Goal: Browse casually: Explore the website without a specific task or goal

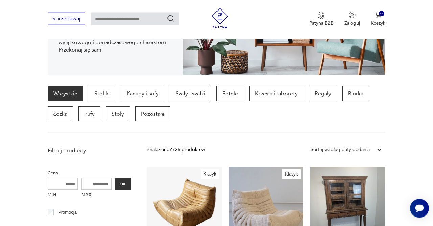
scroll to position [136, 0]
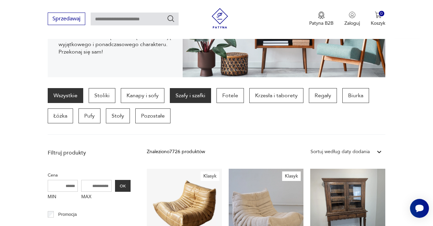
click at [187, 97] on p "Szafy i szafki" at bounding box center [190, 95] width 41 height 15
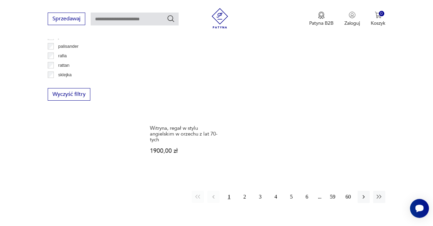
scroll to position [937, 0]
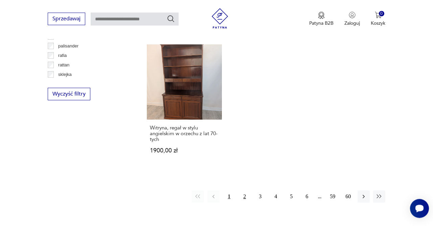
click at [244, 190] on button "2" at bounding box center [245, 196] width 12 height 12
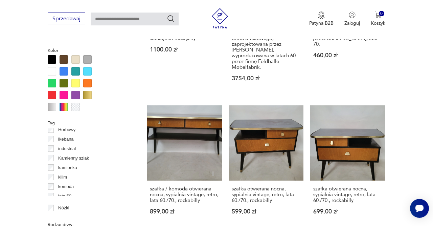
scroll to position [178, 0]
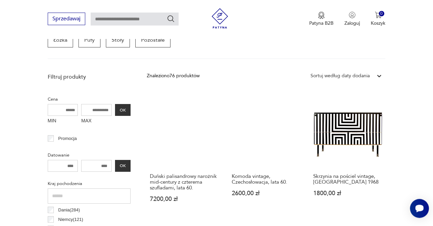
scroll to position [228, 0]
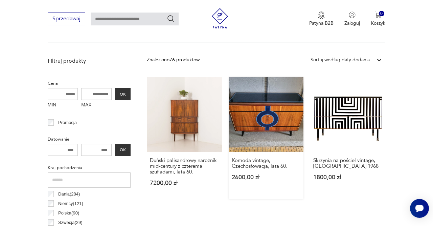
click at [271, 132] on link "Komoda vintage, Czechosłowacja, lata 60. 2600,00 zł" at bounding box center [266, 138] width 75 height 122
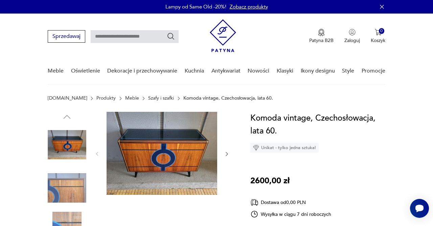
click at [228, 155] on icon "button" at bounding box center [226, 153] width 5 height 5
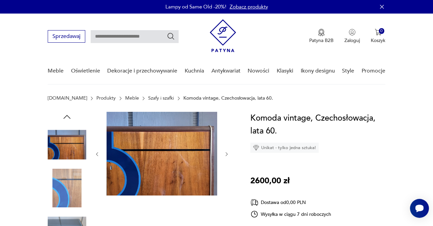
click at [228, 155] on icon "button" at bounding box center [226, 153] width 5 height 5
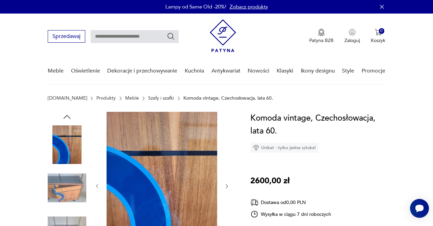
click at [227, 184] on icon "button" at bounding box center [226, 185] width 5 height 5
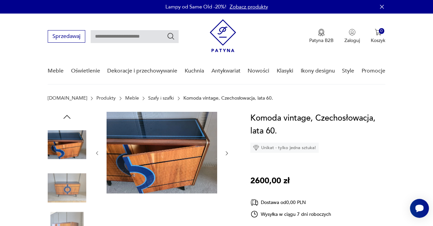
click at [227, 154] on icon "button" at bounding box center [227, 153] width 2 height 4
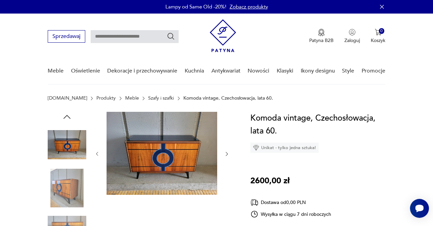
click at [227, 154] on icon "button" at bounding box center [226, 153] width 5 height 5
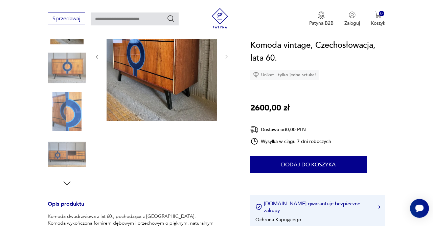
scroll to position [129, 0]
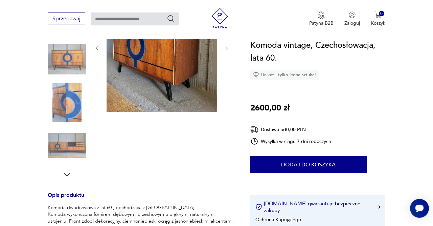
click at [66, 173] on icon "button" at bounding box center [67, 174] width 10 height 10
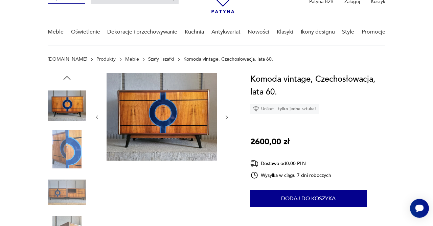
scroll to position [0, 0]
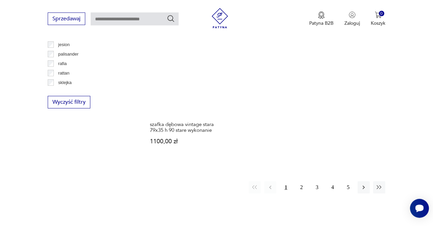
scroll to position [934, 0]
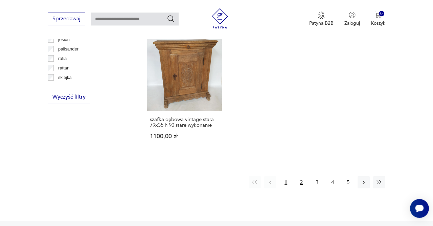
click at [303, 181] on button "2" at bounding box center [302, 182] width 12 height 12
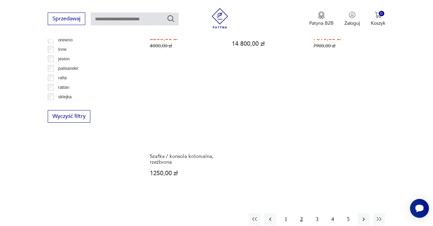
scroll to position [915, 0]
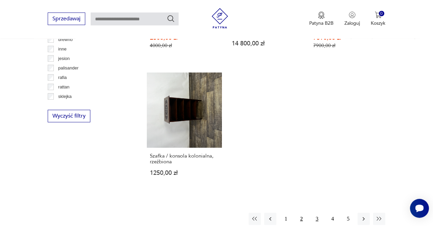
click at [318, 213] on button "3" at bounding box center [317, 219] width 12 height 12
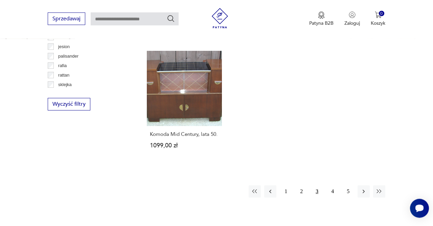
scroll to position [934, 0]
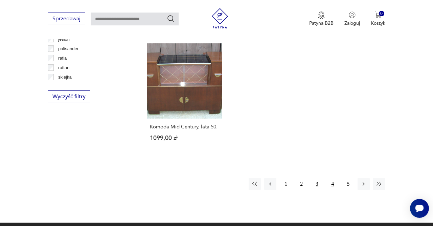
click at [334, 178] on button "4" at bounding box center [333, 184] width 12 height 12
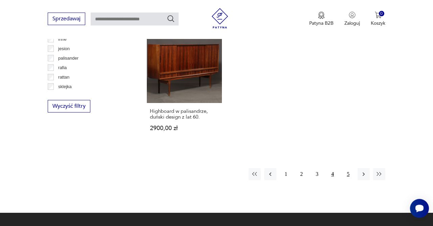
scroll to position [924, 0]
click at [364, 172] on icon "button" at bounding box center [364, 174] width 2 height 4
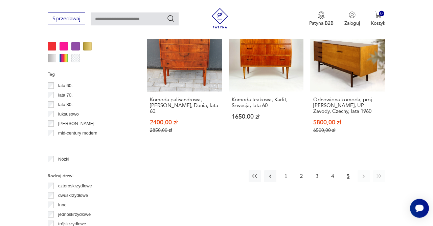
scroll to position [197, 0]
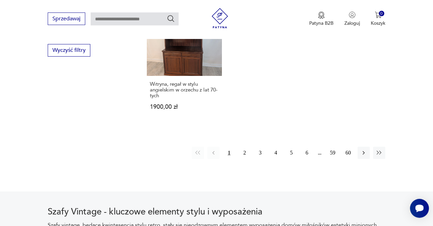
scroll to position [1001, 0]
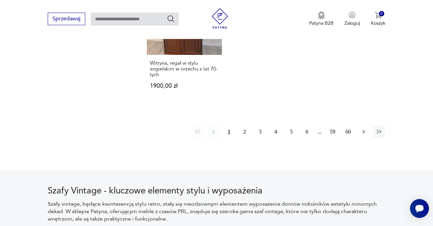
click at [363, 128] on icon "button" at bounding box center [363, 131] width 7 height 7
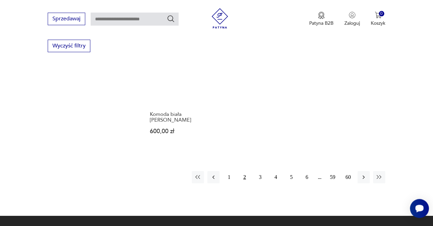
scroll to position [986, 0]
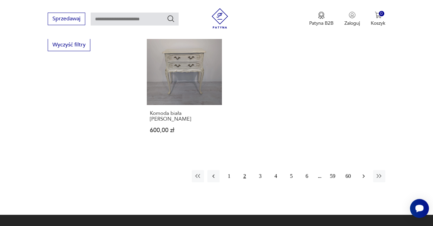
click at [363, 173] on icon "button" at bounding box center [363, 176] width 7 height 7
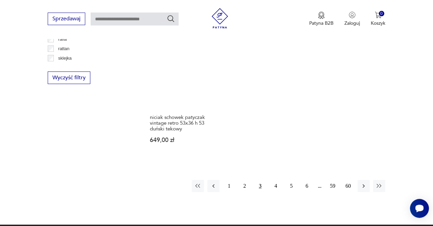
scroll to position [1008, 0]
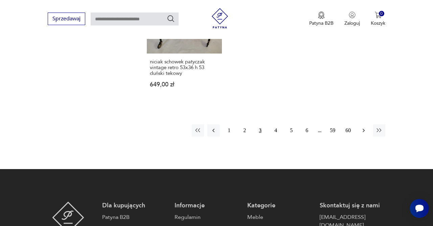
click at [364, 124] on button "button" at bounding box center [364, 130] width 12 height 12
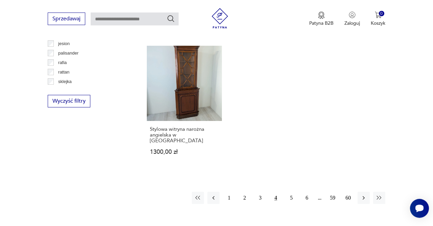
scroll to position [932, 0]
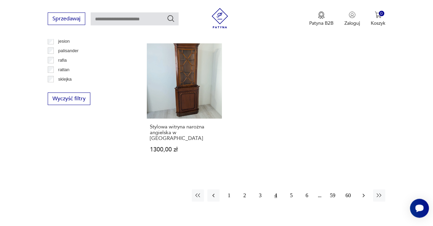
click at [365, 192] on icon "button" at bounding box center [363, 195] width 7 height 7
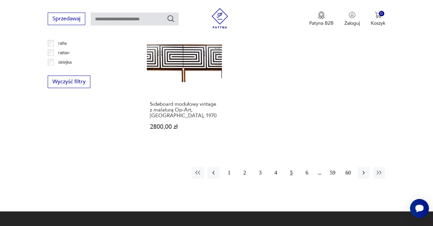
scroll to position [949, 0]
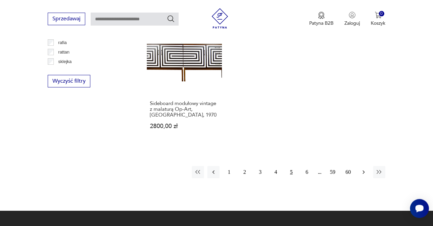
click at [364, 171] on icon "button" at bounding box center [364, 172] width 2 height 4
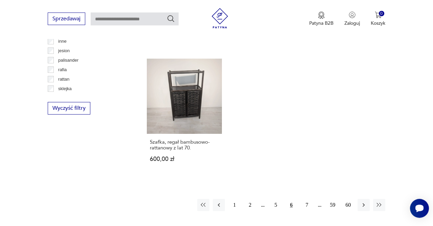
scroll to position [923, 0]
click at [365, 201] on icon "button" at bounding box center [363, 204] width 7 height 7
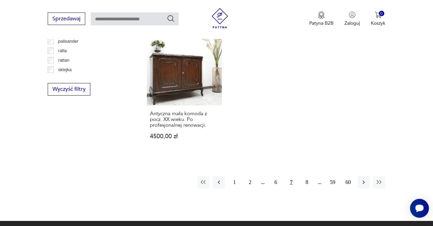
scroll to position [942, 0]
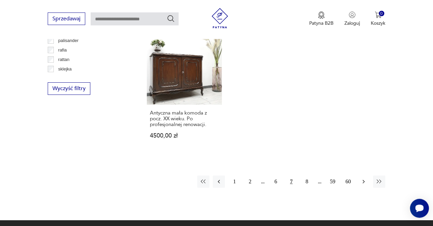
click at [363, 178] on icon "button" at bounding box center [363, 181] width 7 height 7
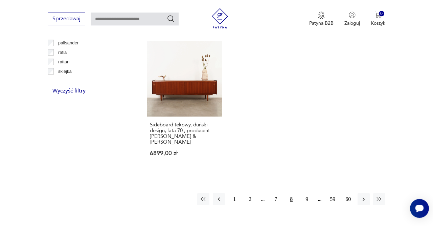
scroll to position [940, 0]
click at [365, 195] on icon "button" at bounding box center [363, 198] width 7 height 7
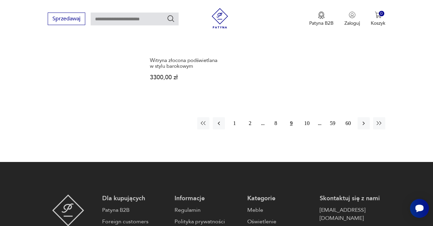
scroll to position [999, 0]
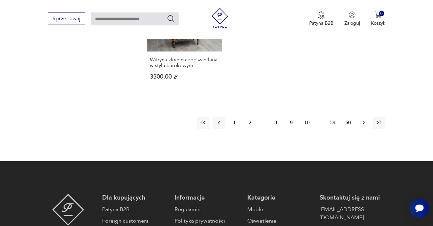
click at [366, 123] on icon "button" at bounding box center [363, 122] width 7 height 7
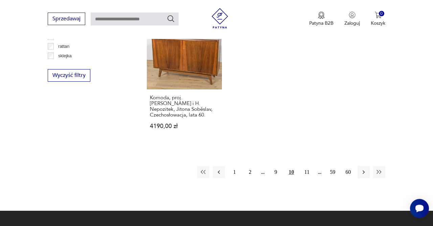
scroll to position [956, 0]
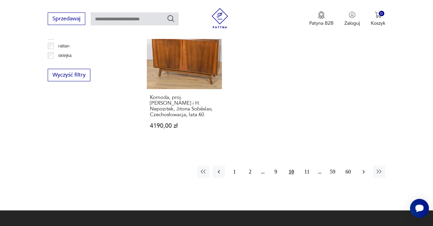
click at [362, 172] on icon "button" at bounding box center [363, 171] width 7 height 7
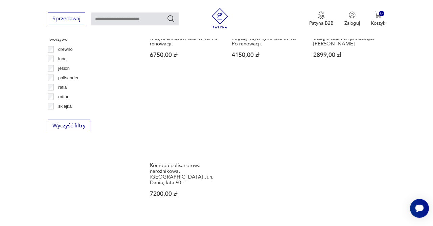
scroll to position [924, 0]
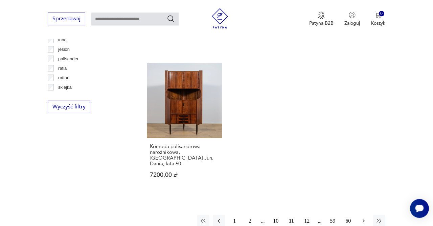
click at [365, 217] on icon "button" at bounding box center [363, 220] width 7 height 7
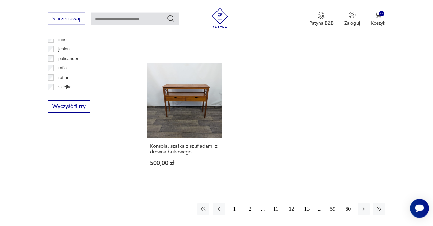
scroll to position [950, 0]
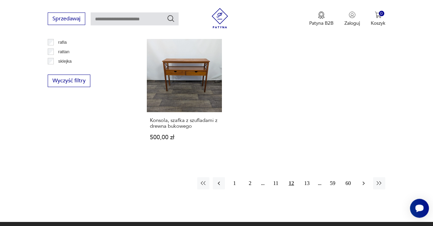
click at [363, 180] on icon "button" at bounding box center [363, 183] width 7 height 7
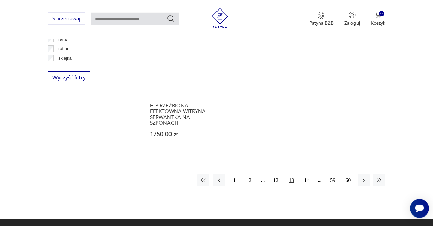
scroll to position [954, 0]
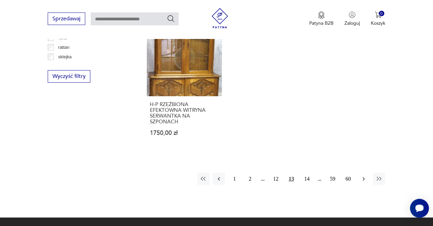
click at [363, 175] on icon "button" at bounding box center [363, 178] width 7 height 7
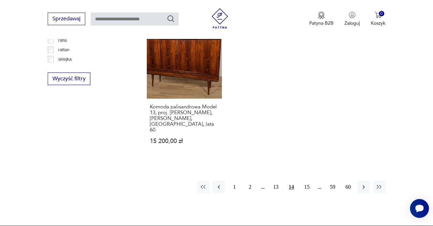
scroll to position [952, 0]
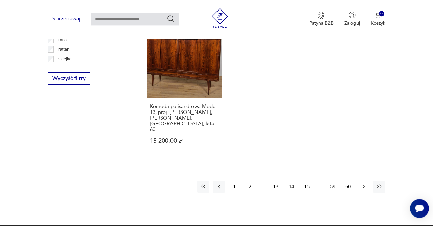
click at [363, 183] on icon "button" at bounding box center [363, 186] width 7 height 7
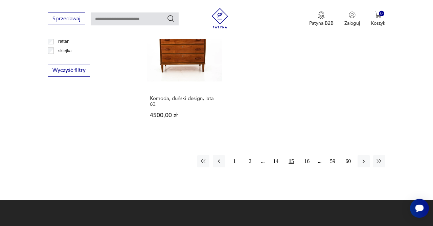
scroll to position [963, 0]
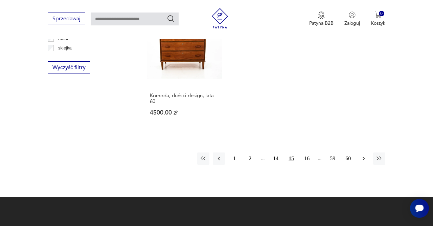
click at [363, 155] on icon "button" at bounding box center [363, 158] width 7 height 7
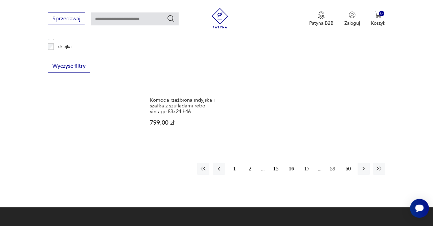
scroll to position [965, 0]
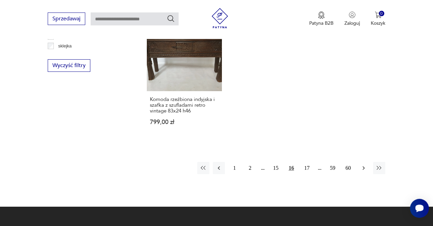
click at [365, 165] on icon "button" at bounding box center [363, 168] width 7 height 7
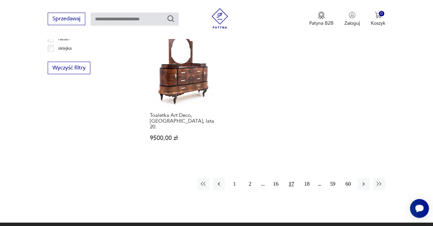
scroll to position [963, 0]
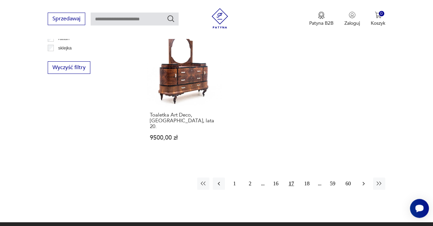
click at [366, 180] on icon "button" at bounding box center [363, 183] width 7 height 7
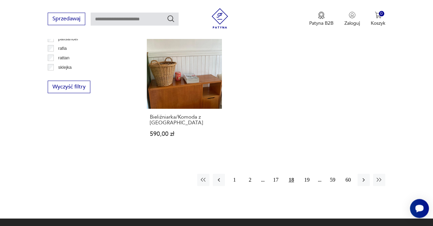
scroll to position [944, 0]
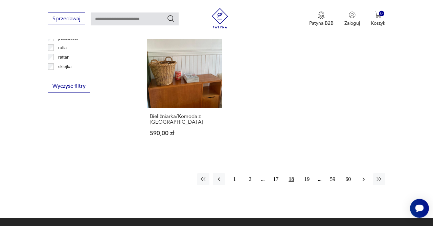
click at [361, 176] on icon "button" at bounding box center [363, 179] width 7 height 7
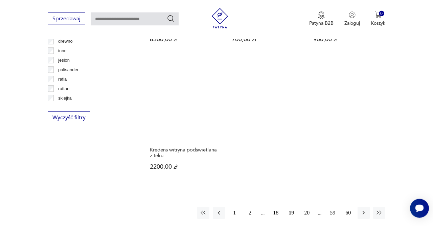
scroll to position [956, 0]
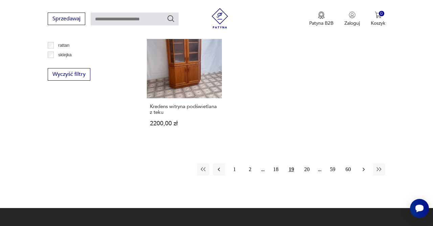
click at [364, 170] on icon "button" at bounding box center [363, 169] width 7 height 7
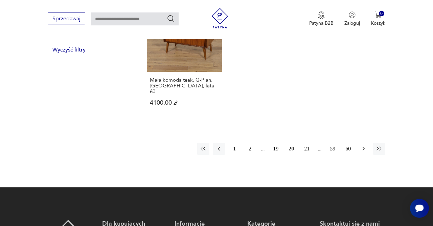
scroll to position [981, 0]
click at [364, 147] on icon "button" at bounding box center [364, 149] width 2 height 4
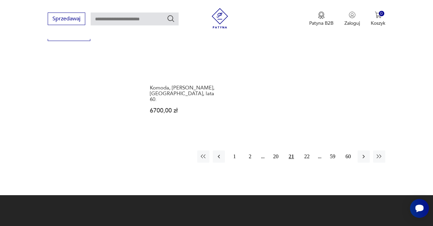
scroll to position [997, 0]
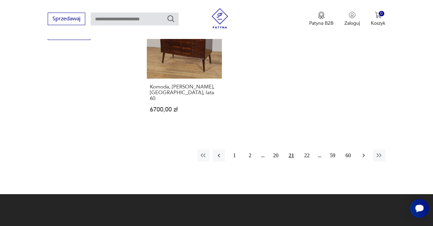
click at [363, 152] on icon "button" at bounding box center [363, 155] width 7 height 7
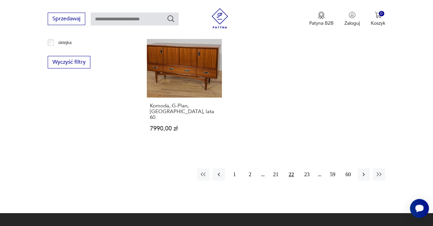
scroll to position [969, 0]
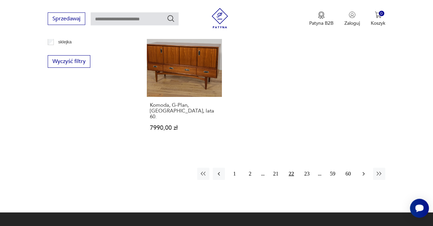
click at [363, 170] on icon "button" at bounding box center [363, 173] width 7 height 7
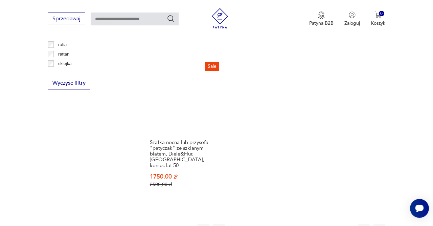
scroll to position [952, 0]
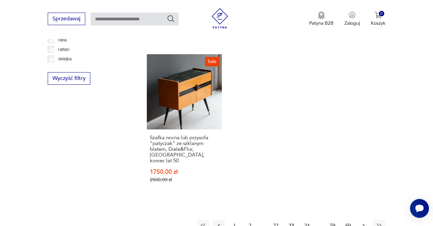
click at [367, 222] on icon "button" at bounding box center [363, 225] width 7 height 7
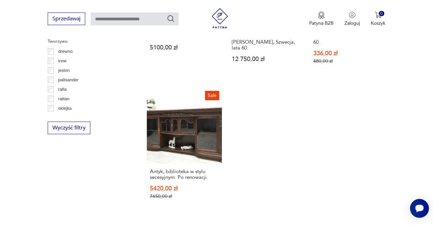
scroll to position [952, 0]
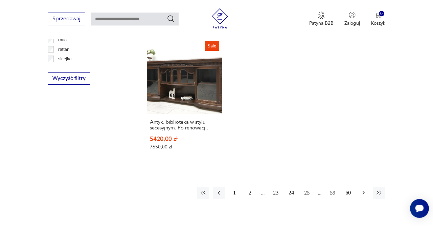
click at [365, 189] on icon "button" at bounding box center [363, 192] width 7 height 7
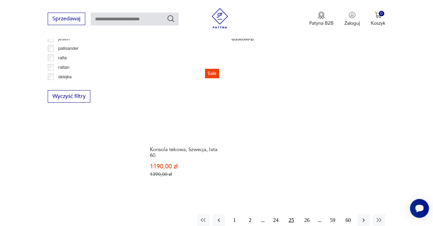
scroll to position [935, 0]
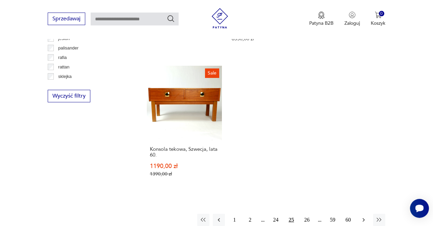
click at [362, 216] on icon "button" at bounding box center [363, 219] width 7 height 7
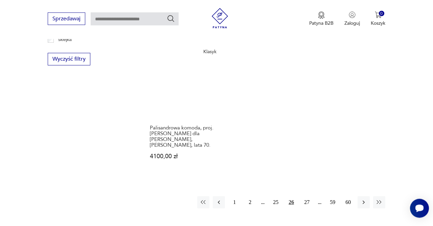
scroll to position [992, 0]
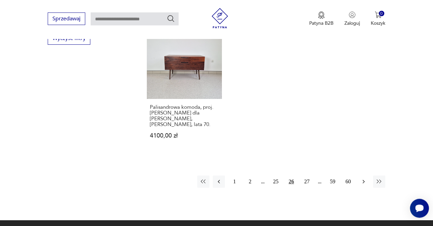
click at [365, 179] on icon "button" at bounding box center [364, 181] width 2 height 4
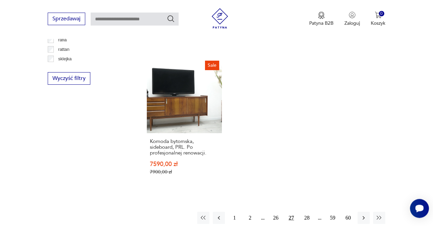
scroll to position [953, 0]
click at [364, 211] on button "button" at bounding box center [364, 217] width 12 height 12
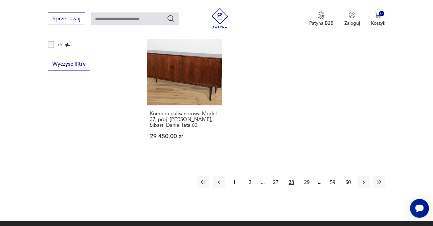
scroll to position [967, 0]
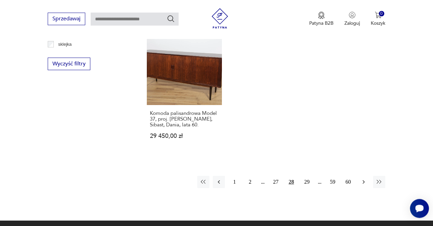
click at [364, 180] on icon "button" at bounding box center [364, 182] width 2 height 4
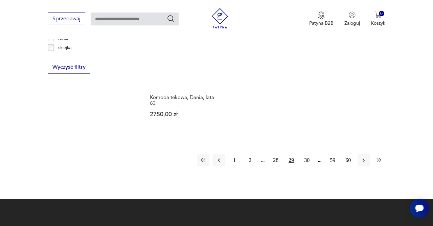
scroll to position [964, 0]
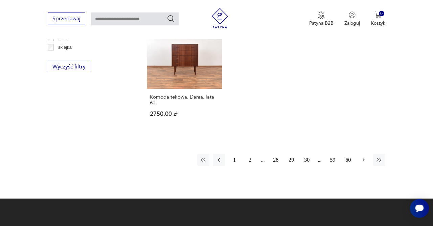
click at [367, 156] on icon "button" at bounding box center [363, 159] width 7 height 7
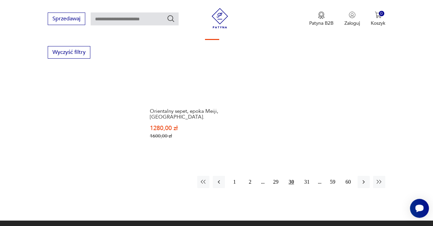
scroll to position [981, 0]
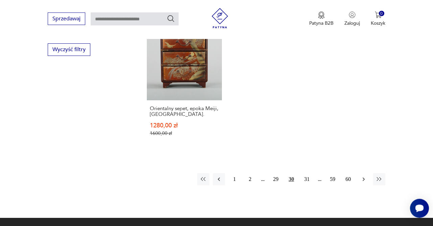
click at [364, 176] on icon "button" at bounding box center [363, 179] width 7 height 7
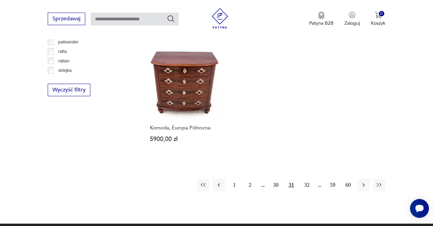
scroll to position [941, 0]
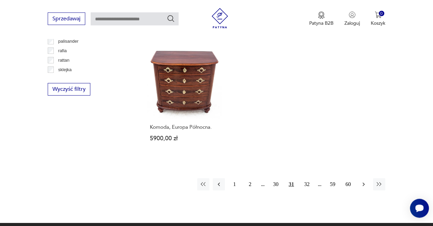
click at [365, 181] on icon "button" at bounding box center [363, 184] width 7 height 7
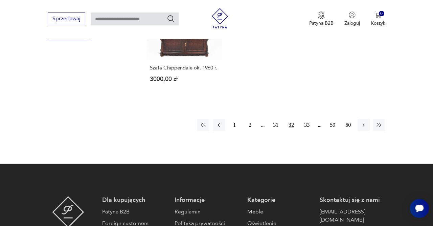
scroll to position [997, 0]
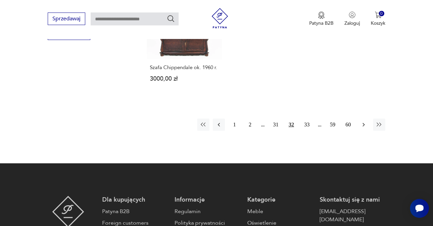
click at [364, 123] on icon "button" at bounding box center [364, 125] width 2 height 4
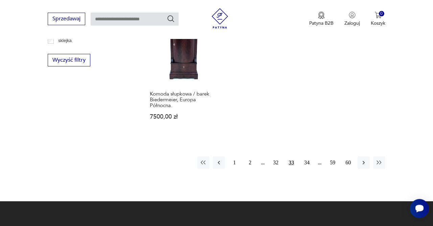
scroll to position [998, 0]
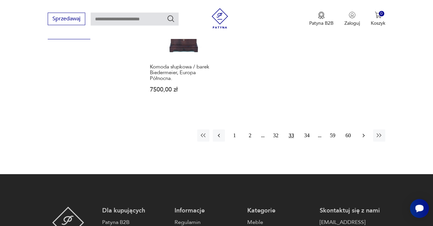
click at [364, 133] on icon "button" at bounding box center [364, 135] width 2 height 4
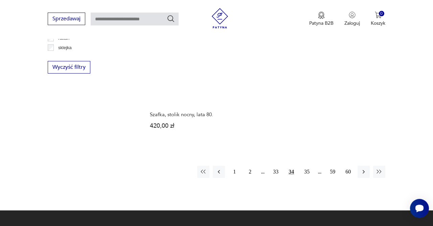
scroll to position [964, 0]
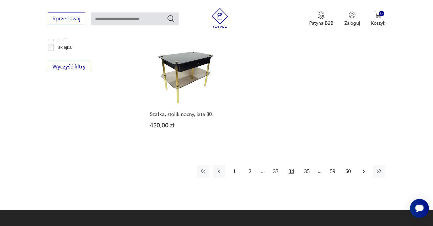
click at [362, 168] on icon "button" at bounding box center [363, 171] width 7 height 7
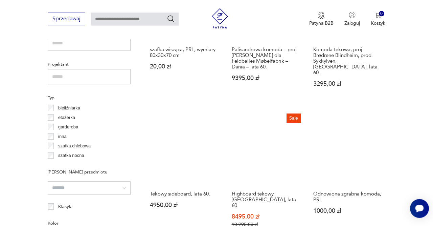
scroll to position [486, 0]
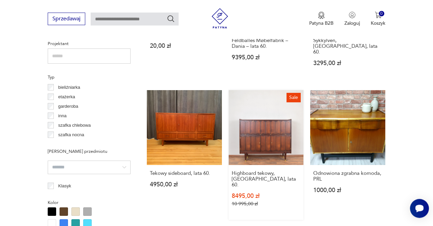
click at [267, 140] on link "Sale Highboard tekowy, [GEOGRAPHIC_DATA], lata 60. 8495,00 zł 10 995,00 zł" at bounding box center [266, 155] width 75 height 130
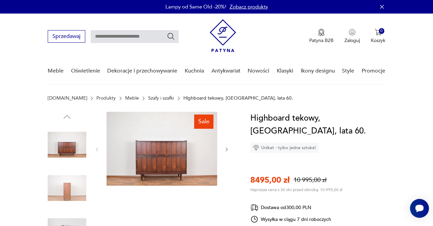
click at [71, 187] on img at bounding box center [67, 188] width 39 height 39
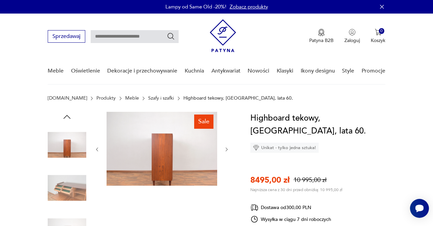
click at [71, 187] on img at bounding box center [67, 188] width 39 height 39
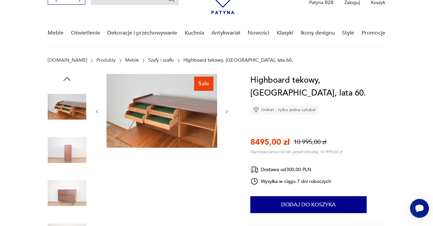
scroll to position [38, 0]
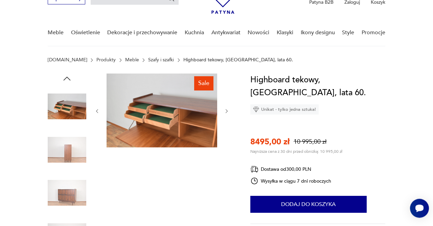
click at [68, 197] on img at bounding box center [67, 192] width 39 height 39
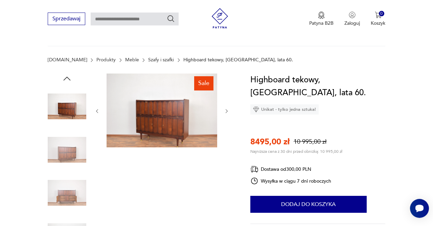
scroll to position [116, 0]
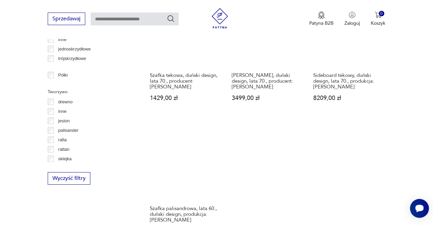
scroll to position [923, 0]
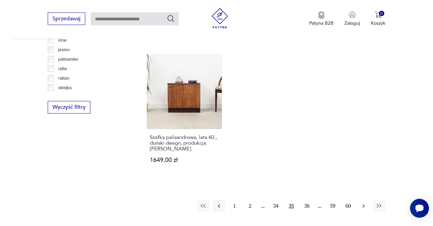
click at [361, 202] on icon "button" at bounding box center [363, 205] width 7 height 7
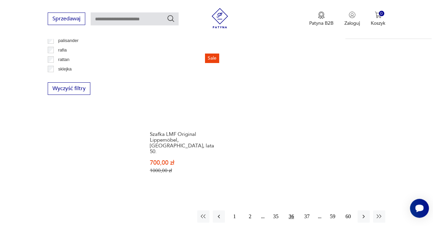
scroll to position [945, 0]
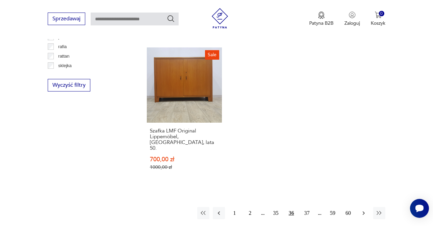
click at [364, 211] on icon "button" at bounding box center [364, 213] width 2 height 4
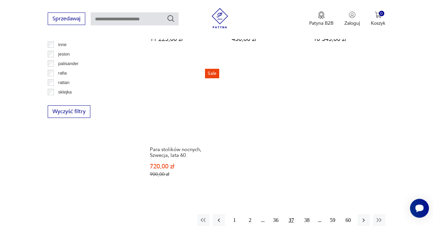
scroll to position [920, 0]
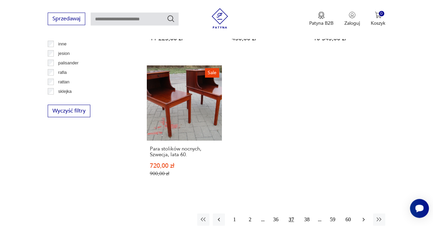
click at [364, 216] on icon "button" at bounding box center [363, 219] width 7 height 7
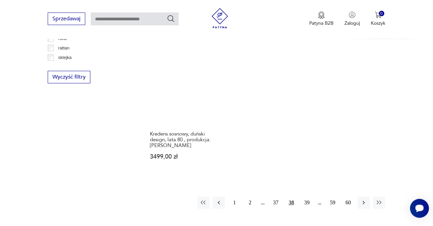
scroll to position [956, 0]
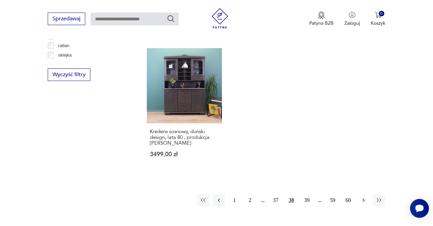
click at [363, 197] on icon "button" at bounding box center [363, 200] width 7 height 7
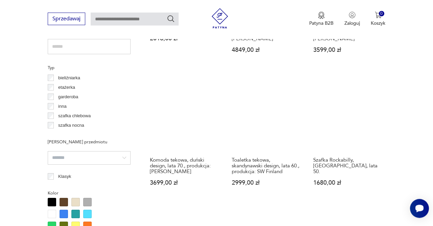
scroll to position [496, 0]
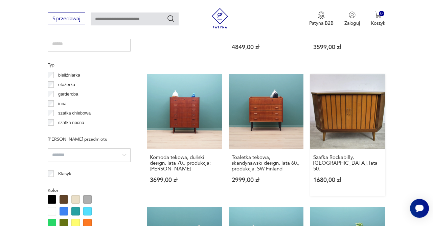
click at [359, 119] on link "Szafka Rockabilly, [GEOGRAPHIC_DATA], lata 50. 1680,00 zł" at bounding box center [347, 135] width 75 height 122
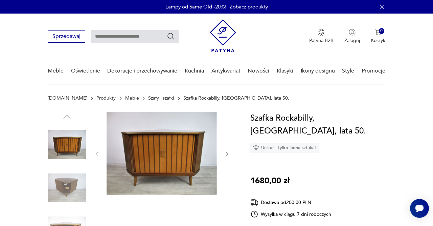
click at [69, 179] on img at bounding box center [67, 188] width 39 height 39
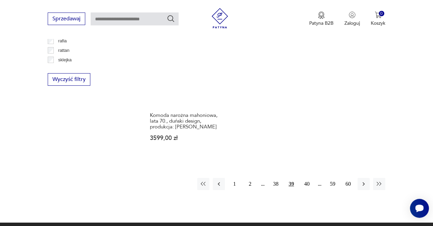
scroll to position [951, 0]
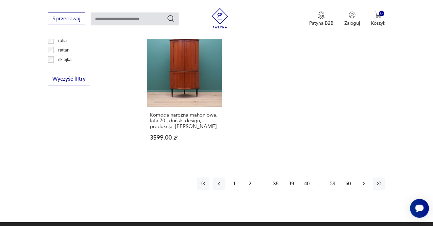
click at [365, 180] on icon "button" at bounding box center [363, 183] width 7 height 7
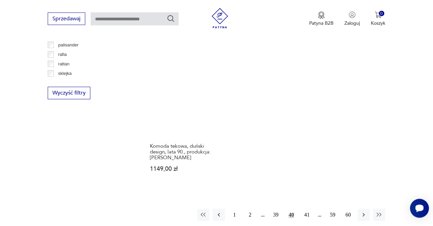
scroll to position [967, 0]
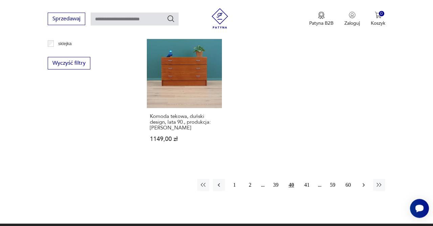
click at [365, 181] on icon "button" at bounding box center [363, 184] width 7 height 7
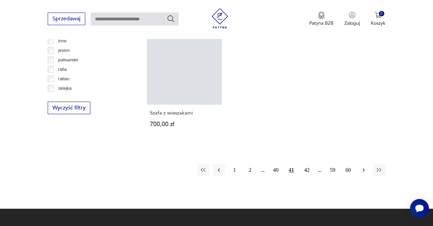
scroll to position [923, 0]
click at [367, 167] on icon "button" at bounding box center [363, 170] width 7 height 7
click at [364, 168] on icon "button" at bounding box center [364, 170] width 2 height 4
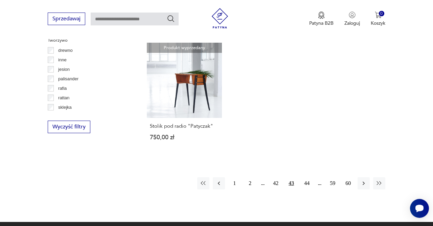
scroll to position [904, 0]
click at [360, 187] on icon "button" at bounding box center [363, 183] width 7 height 7
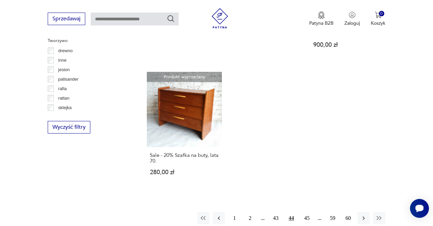
scroll to position [904, 0]
click at [366, 214] on icon "button" at bounding box center [363, 217] width 7 height 7
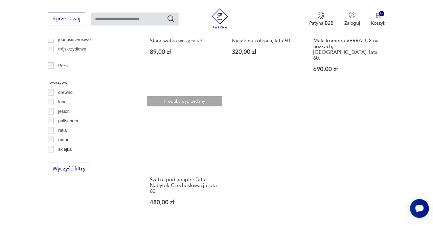
scroll to position [892, 0]
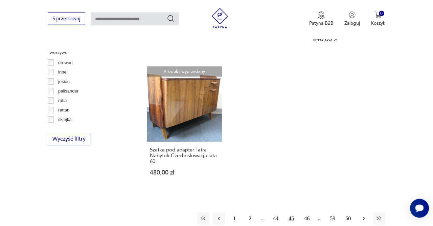
click at [362, 215] on icon "button" at bounding box center [363, 218] width 7 height 7
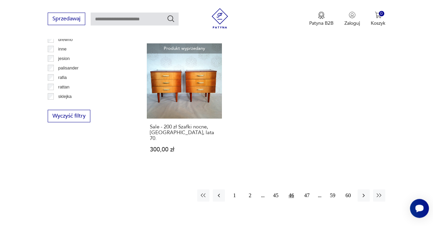
scroll to position [917, 0]
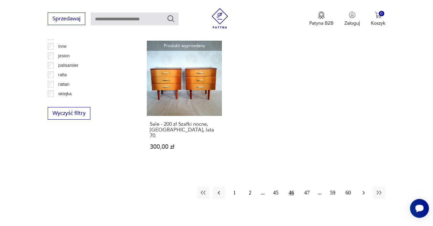
click at [363, 191] on icon "button" at bounding box center [364, 193] width 2 height 4
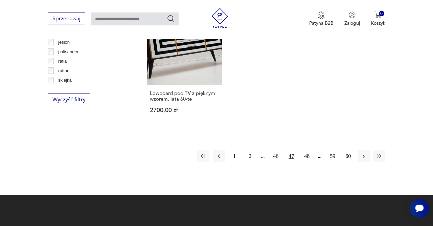
scroll to position [931, 0]
click at [365, 153] on icon "button" at bounding box center [363, 156] width 7 height 7
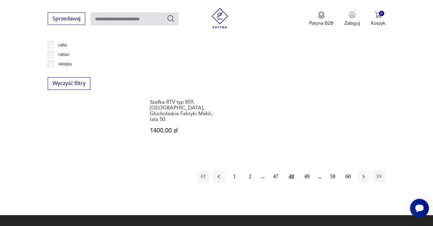
scroll to position [948, 0]
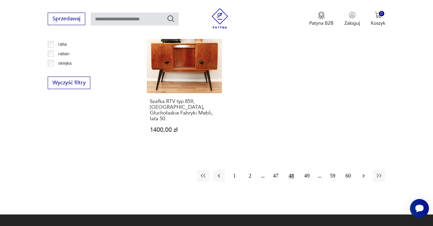
click at [364, 172] on icon "button" at bounding box center [363, 175] width 7 height 7
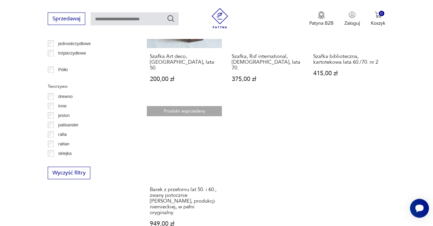
scroll to position [893, 0]
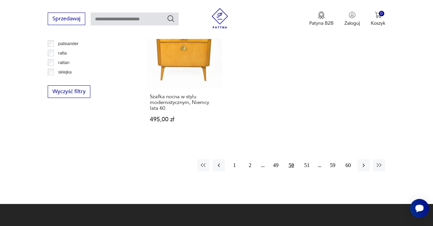
scroll to position [943, 0]
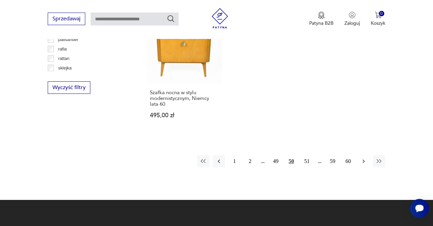
click at [363, 159] on icon "button" at bounding box center [364, 161] width 2 height 4
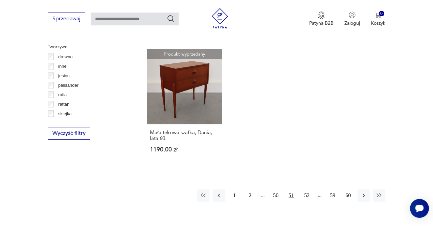
scroll to position [898, 0]
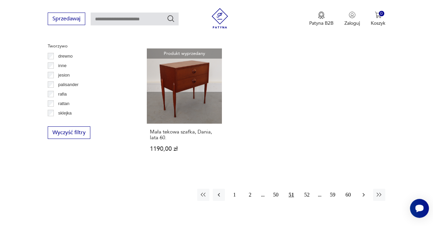
click at [364, 193] on icon "button" at bounding box center [364, 195] width 2 height 4
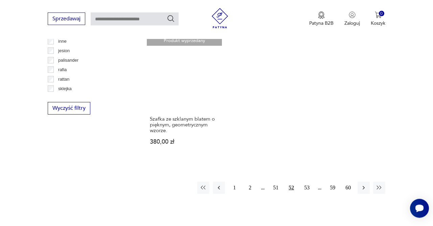
scroll to position [923, 0]
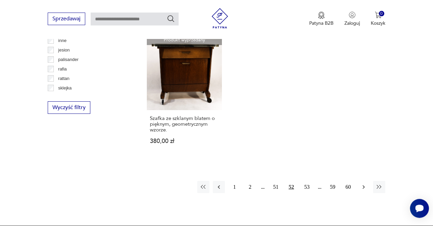
click at [361, 184] on icon "button" at bounding box center [363, 186] width 7 height 7
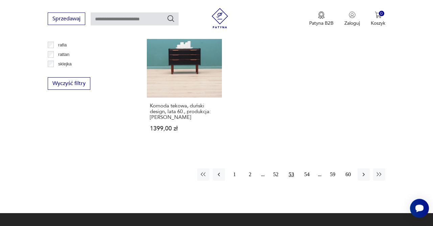
scroll to position [947, 0]
click at [363, 175] on icon "button" at bounding box center [363, 174] width 7 height 7
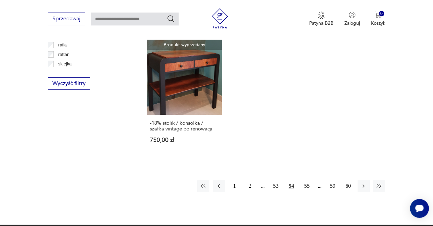
scroll to position [949, 0]
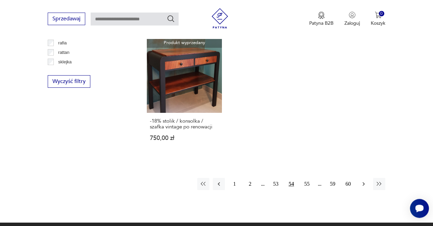
click at [363, 180] on icon "button" at bounding box center [363, 183] width 7 height 7
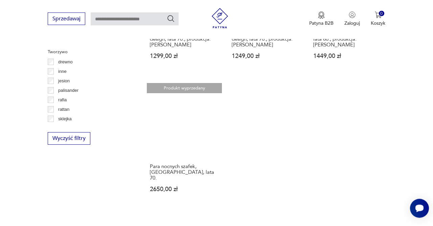
scroll to position [894, 0]
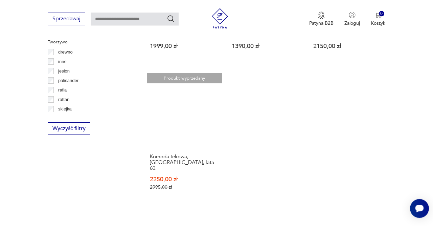
scroll to position [903, 0]
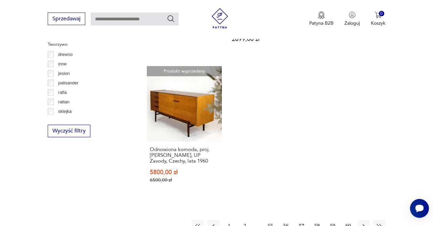
scroll to position [900, 0]
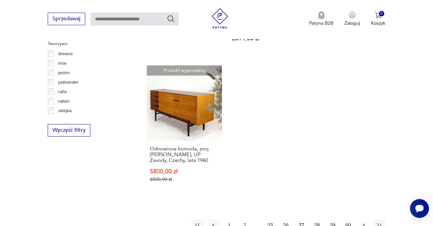
click at [363, 222] on icon "button" at bounding box center [363, 225] width 7 height 7
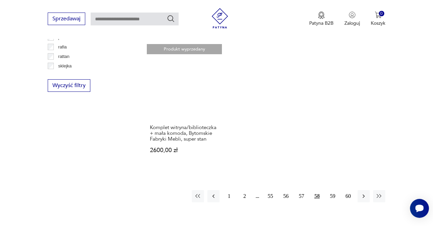
scroll to position [948, 0]
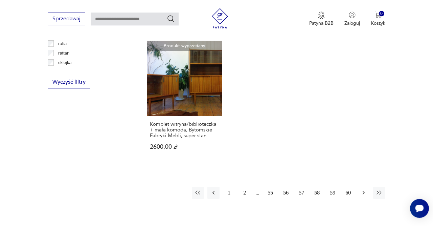
click at [368, 187] on button "button" at bounding box center [364, 193] width 12 height 12
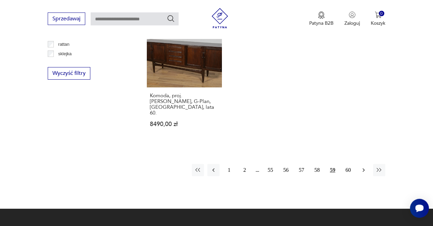
scroll to position [958, 0]
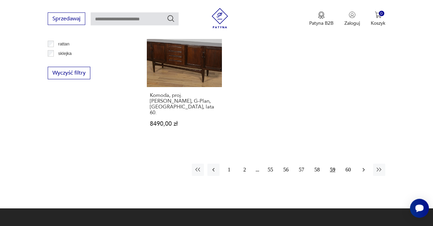
click at [360, 163] on button "button" at bounding box center [364, 169] width 12 height 12
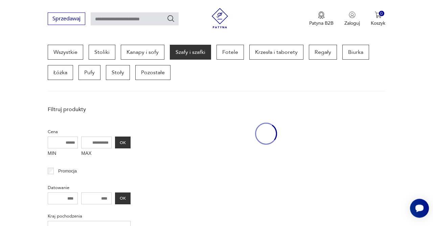
scroll to position [179, 0]
